Goal: Information Seeking & Learning: Learn about a topic

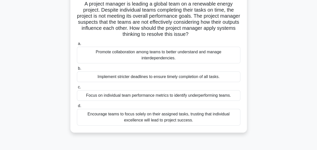
scroll to position [37, 0]
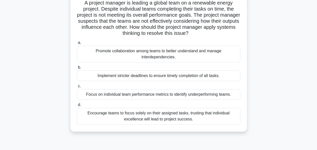
click at [208, 53] on div "Promote collaboration among teams to better understand and manage interdependen…" at bounding box center [158, 54] width 163 height 17
click at [77, 44] on input "a. Promote collaboration among teams to better understand and manage interdepen…" at bounding box center [77, 42] width 0 height 3
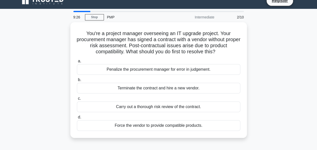
scroll to position [9, 0]
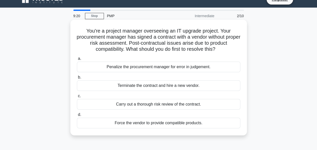
click at [195, 103] on div "Carry out a thorough risk review of the contract." at bounding box center [158, 104] width 163 height 11
click at [77, 98] on input "c. Carry out a thorough risk review of the contract." at bounding box center [77, 95] width 0 height 3
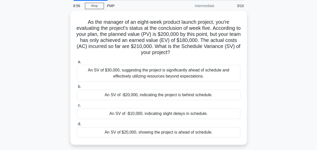
scroll to position [19, 0]
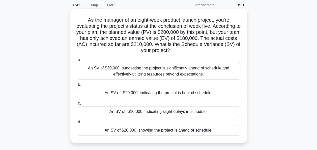
click at [201, 94] on div "An SV of -$20,000, indicating the project is behind schedule." at bounding box center [158, 93] width 163 height 11
click at [77, 86] on input "b. An SV of -$20,000, indicating the project is behind schedule." at bounding box center [77, 84] width 0 height 3
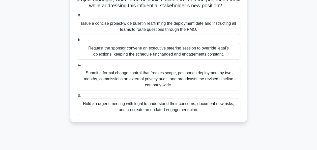
scroll to position [65, 0]
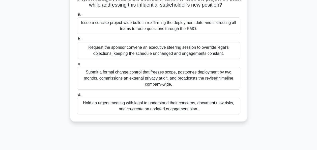
click at [215, 109] on div "Hold an urgent meeting with legal to understand their concerns, document new ri…" at bounding box center [158, 106] width 163 height 17
click at [77, 96] on input "d. Hold an urgent meeting with legal to understand their concerns, document new…" at bounding box center [77, 94] width 0 height 3
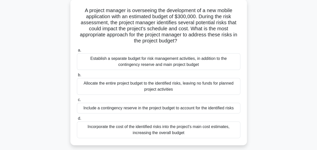
scroll to position [32, 0]
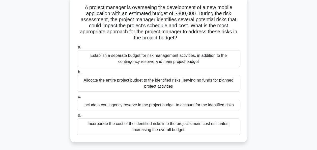
click at [221, 103] on div "Include a contingency reserve in the project budget to account for the identifi…" at bounding box center [158, 105] width 163 height 11
click at [77, 98] on input "c. Include a contingency reserve in the project budget to account for the ident…" at bounding box center [77, 96] width 0 height 3
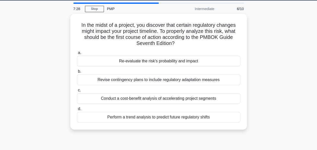
scroll to position [0, 0]
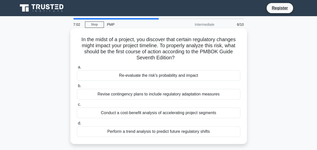
click at [202, 74] on div "Re-evaluate the risk's probability and impact" at bounding box center [158, 75] width 163 height 11
click at [77, 69] on input "a. Re-evaluate the risk's probability and impact" at bounding box center [77, 67] width 0 height 3
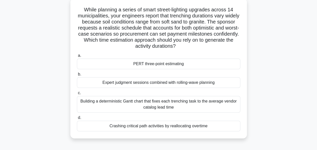
scroll to position [31, 0]
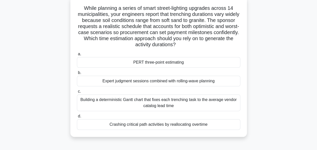
click at [202, 61] on div "PERT three-point estimating" at bounding box center [158, 62] width 163 height 11
click at [77, 56] on input "a. PERT three-point estimating" at bounding box center [77, 53] width 0 height 3
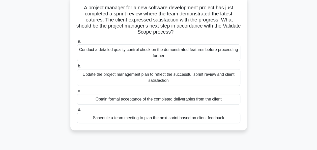
scroll to position [33, 0]
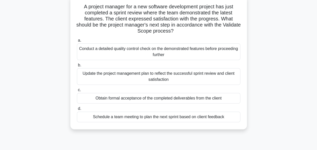
click at [198, 98] on div "Obtain formal acceptance of the completed deliverables from the client" at bounding box center [158, 98] width 163 height 11
click at [77, 92] on input "c. Obtain formal acceptance of the completed deliverables from the client" at bounding box center [77, 89] width 0 height 3
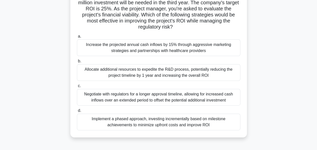
scroll to position [63, 0]
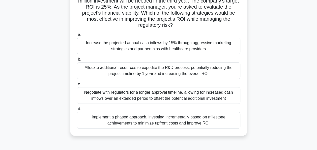
click at [224, 115] on div "Implement a phased approach, investing incrementally based on milestone achieve…" at bounding box center [158, 120] width 163 height 17
click at [77, 110] on input "d. Implement a phased approach, investing incrementally based on milestone achi…" at bounding box center [77, 108] width 0 height 3
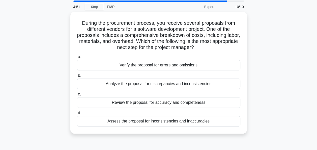
scroll to position [18, 0]
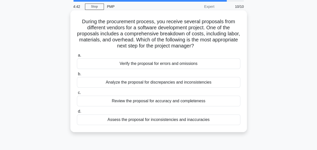
click at [222, 101] on div "Review the proposal for accuracy and completeness" at bounding box center [158, 101] width 163 height 11
click at [77, 94] on input "c. Review the proposal for accuracy and completeness" at bounding box center [77, 92] width 0 height 3
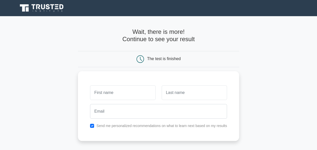
scroll to position [19, 0]
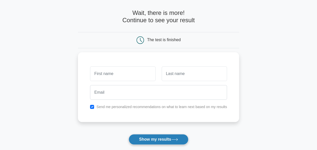
click at [174, 140] on icon at bounding box center [174, 139] width 7 height 3
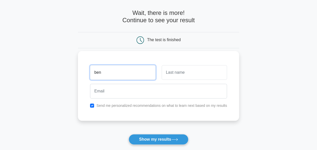
type input "ben"
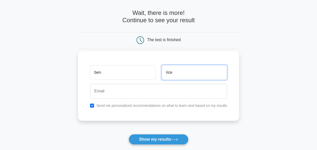
type input "rice"
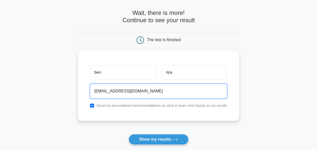
type input "denbon7909@gmail.com"
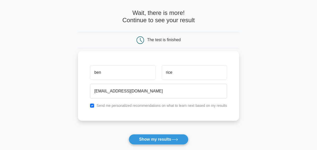
click at [95, 103] on div "Send me personalized recommendations on what to learn next based on my results" at bounding box center [158, 105] width 143 height 6
click at [92, 105] on input "checkbox" at bounding box center [92, 105] width 4 height 4
checkbox input "false"
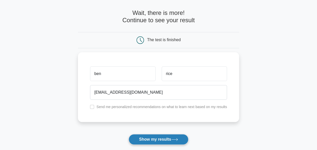
click at [136, 135] on button "Show my results" at bounding box center [159, 139] width 60 height 11
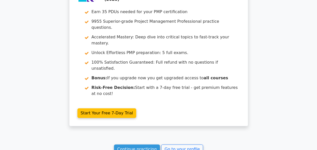
scroll to position [929, 0]
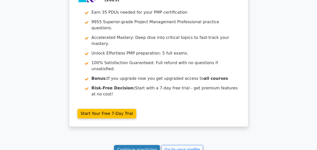
click at [146, 145] on link "Continue practicing" at bounding box center [137, 150] width 46 height 10
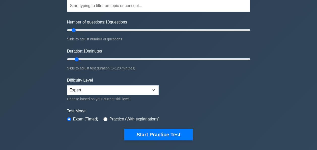
scroll to position [50, 0]
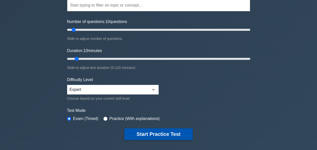
click at [167, 131] on button "Start Practice Test" at bounding box center [158, 134] width 68 height 12
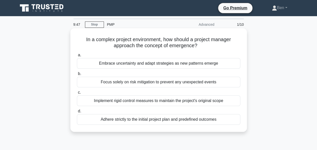
click at [201, 62] on div "Embrace uncertainty and adapt strategies as new patterns emerge" at bounding box center [158, 63] width 163 height 11
click at [77, 57] on input "a. Embrace uncertainty and adapt strategies as new patterns emerge" at bounding box center [77, 54] width 0 height 3
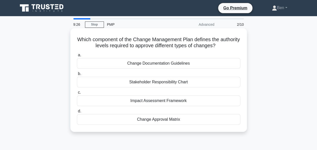
click at [225, 80] on div "Stakeholder Responsibility Chart" at bounding box center [158, 82] width 163 height 11
click at [77, 75] on input "b. Stakeholder Responsibility Chart" at bounding box center [77, 73] width 0 height 3
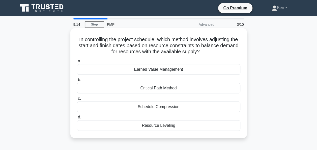
click at [202, 106] on div "Schedule Compression" at bounding box center [158, 106] width 163 height 11
click at [77, 100] on input "c. Schedule Compression" at bounding box center [77, 98] width 0 height 3
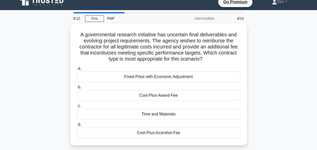
scroll to position [16, 0]
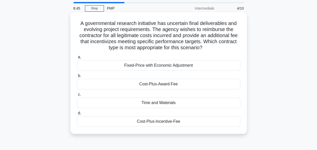
click at [218, 121] on div "Cost-Plus-Incentive-Fee" at bounding box center [158, 121] width 163 height 11
click at [77, 115] on input "d. Cost-Plus-Incentive-Fee" at bounding box center [77, 112] width 0 height 3
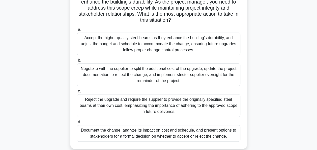
scroll to position [103, 0]
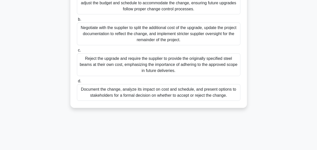
click at [206, 92] on div "Document the change, analyze its impact on cost and schedule, and present optio…" at bounding box center [158, 92] width 163 height 17
click at [77, 83] on input "d. Document the change, analyze its impact on cost and schedule, and present op…" at bounding box center [77, 80] width 0 height 3
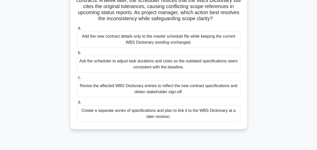
scroll to position [54, 0]
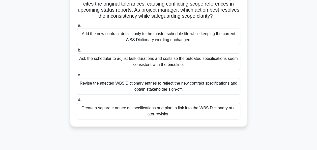
click at [210, 110] on div "Create a separate annex of specifications and plan to link it to the WBS Dictio…" at bounding box center [158, 111] width 163 height 17
click at [77, 101] on input "d. Create a separate annex of specifications and plan to link it to the WBS Dic…" at bounding box center [77, 99] width 0 height 3
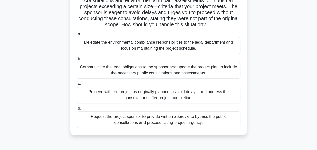
scroll to position [53, 0]
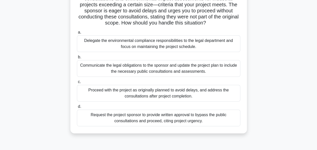
click at [215, 70] on div "Communicate the legal obligations to the sponsor and update the project plan to…" at bounding box center [158, 68] width 163 height 17
click at [77, 59] on input "b. Communicate the legal obligations to the sponsor and update the project plan…" at bounding box center [77, 56] width 0 height 3
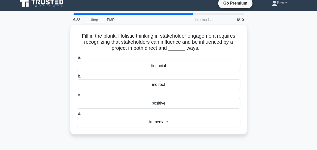
scroll to position [0, 0]
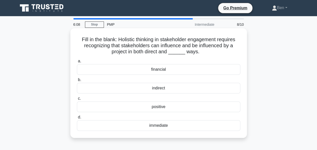
click at [220, 87] on div "indirect" at bounding box center [158, 88] width 163 height 11
click at [77, 81] on input "b. indirect" at bounding box center [77, 79] width 0 height 3
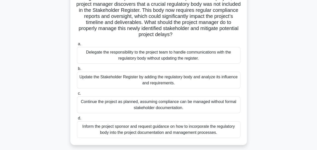
scroll to position [46, 0]
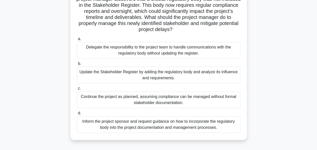
click at [222, 72] on div "Update the Stakeholder Register by adding the regulatory body and analyze its i…" at bounding box center [158, 75] width 163 height 17
click at [77, 65] on input "b. Update the Stakeholder Register by adding the regulatory body and analyze it…" at bounding box center [77, 63] width 0 height 3
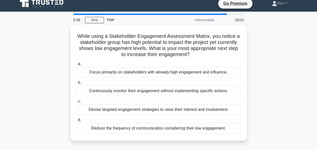
scroll to position [0, 0]
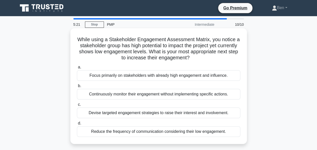
click at [225, 111] on div "Devise targeted engagement strategies to raise their interest and involvement." at bounding box center [158, 112] width 163 height 11
click at [77, 106] on input "c. Devise targeted engagement strategies to raise their interest and involvemen…" at bounding box center [77, 104] width 0 height 3
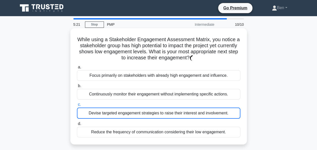
click at [225, 111] on div "Devise targeted engagement strategies to raise their interest and involvement." at bounding box center [158, 112] width 163 height 11
click at [77, 106] on input "c. Devise targeted engagement strategies to raise their interest and involvemen…" at bounding box center [77, 104] width 0 height 3
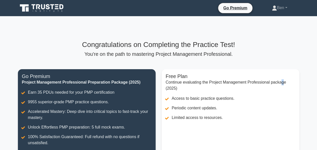
drag, startPoint x: 0, startPoint y: 0, endPoint x: 282, endPoint y: 59, distance: 287.8
click at [282, 59] on div "Congratulations on Completing the Practice Test! You're on the path to masterin…" at bounding box center [159, 116] width 288 height 153
drag, startPoint x: 282, startPoint y: 59, endPoint x: 301, endPoint y: 79, distance: 27.7
click at [301, 79] on div "Free Plan Continue evaluating the Project Management Professional package (2025…" at bounding box center [231, 131] width 144 height 125
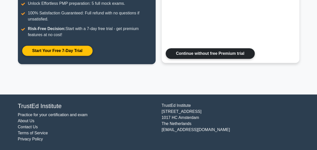
click at [219, 57] on link "Continue without free Premium trial" at bounding box center [210, 53] width 89 height 11
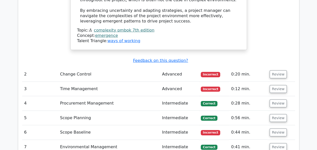
scroll to position [756, 0]
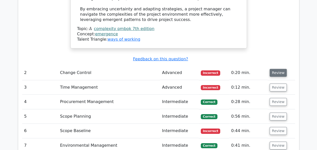
click at [270, 69] on button "Review" at bounding box center [278, 73] width 17 height 8
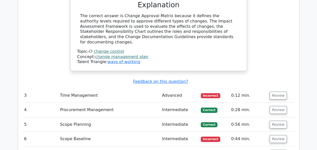
scroll to position [936, 0]
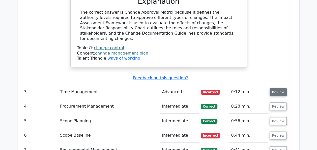
click at [280, 88] on button "Review" at bounding box center [278, 92] width 17 height 8
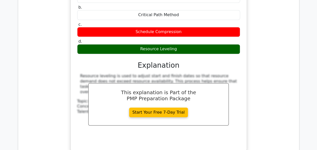
scroll to position [1164, 0]
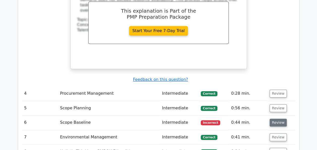
click at [273, 119] on button "Review" at bounding box center [278, 123] width 17 height 8
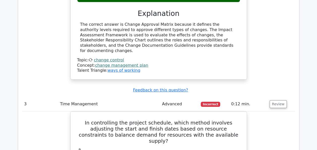
scroll to position [794, 0]
